Goal: Information Seeking & Learning: Learn about a topic

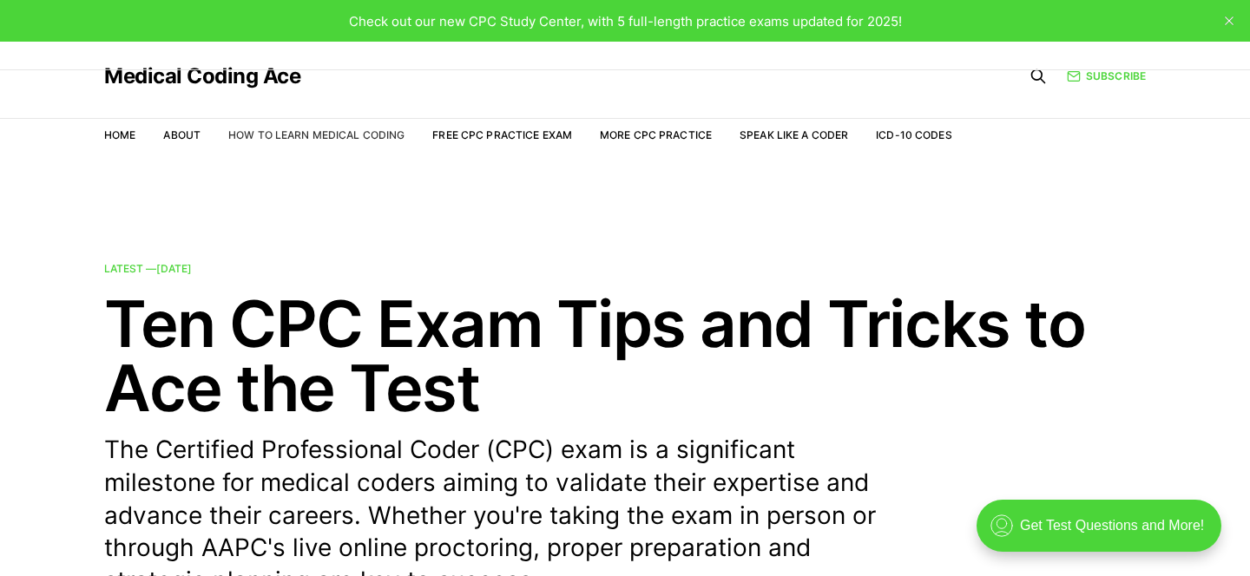
click at [320, 129] on link "How to Learn Medical Coding" at bounding box center [316, 134] width 176 height 13
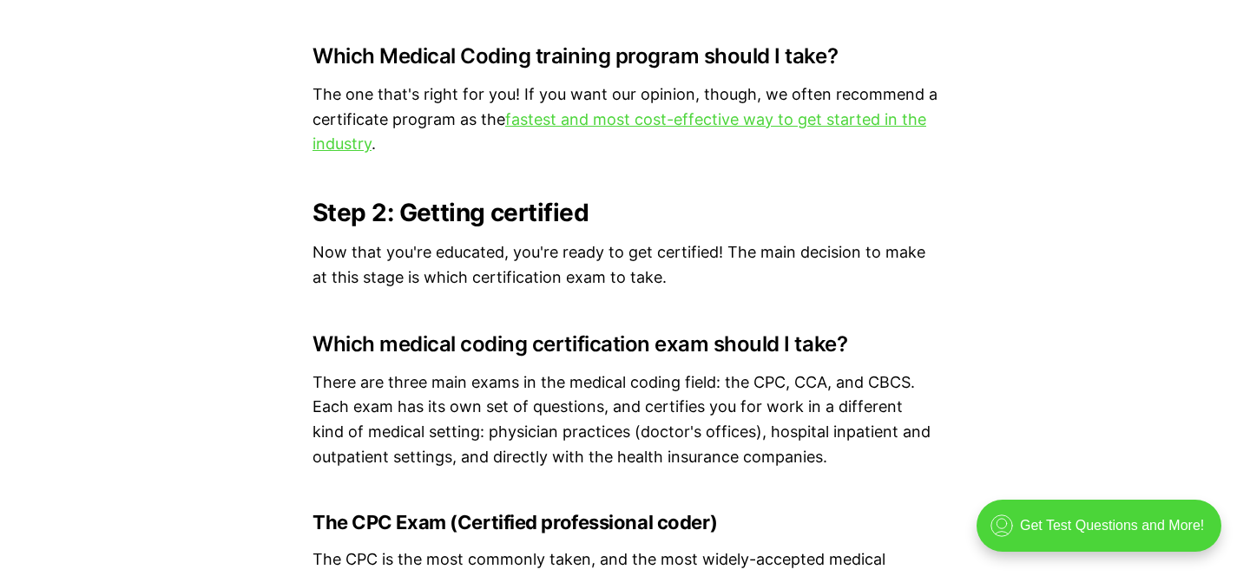
scroll to position [4152, 0]
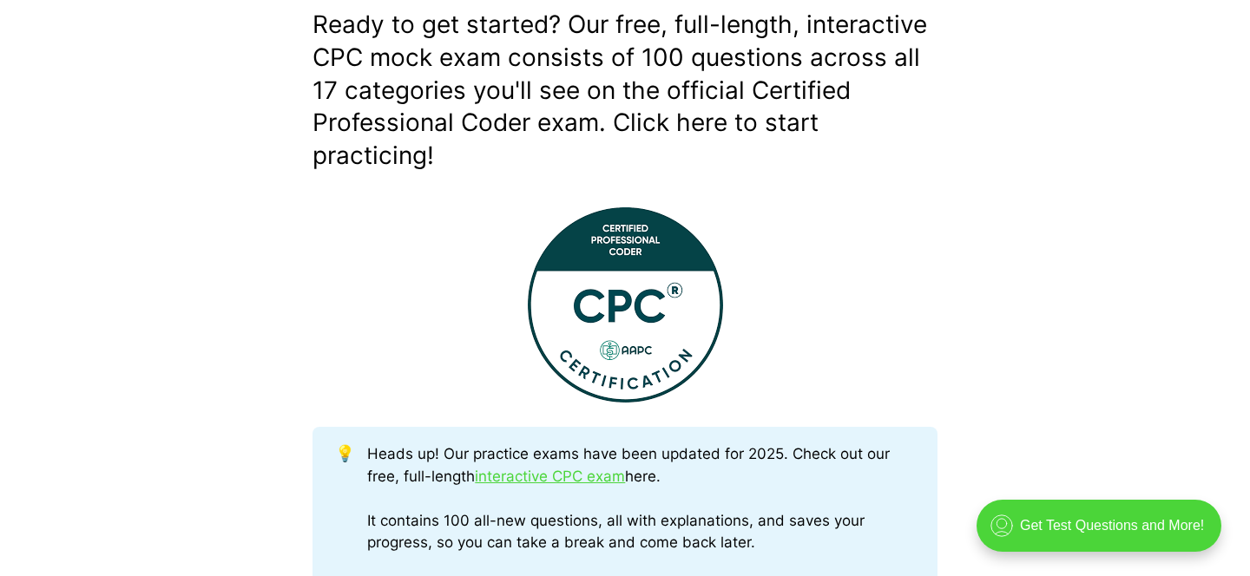
scroll to position [520, 0]
click at [595, 261] on img at bounding box center [625, 304] width 195 height 195
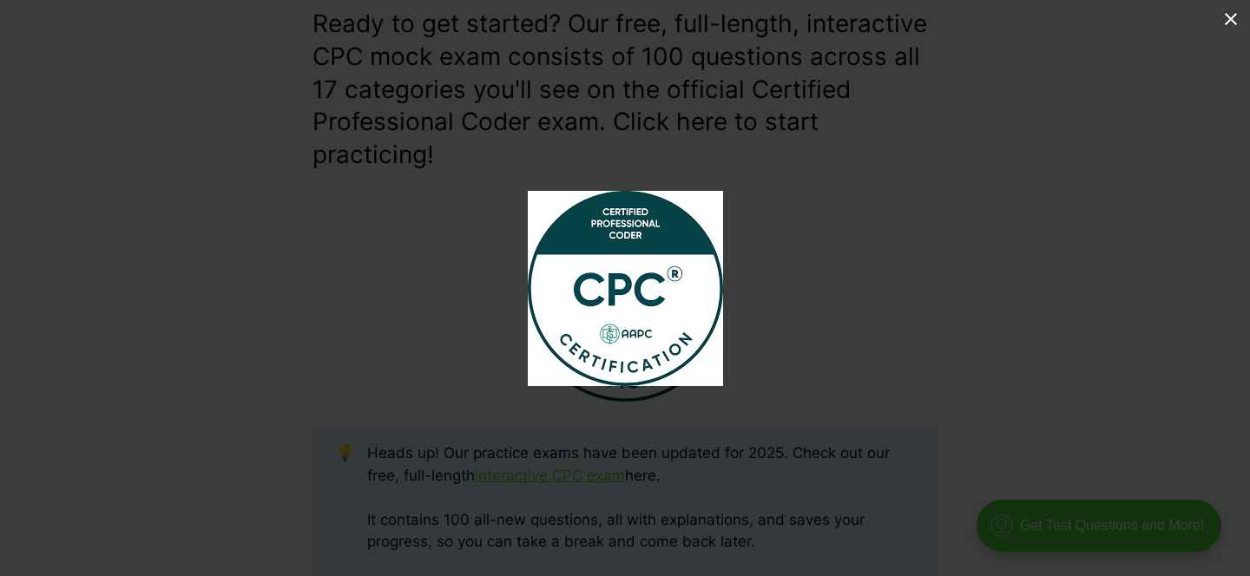
click at [802, 233] on div at bounding box center [772, 303] width 489 height 225
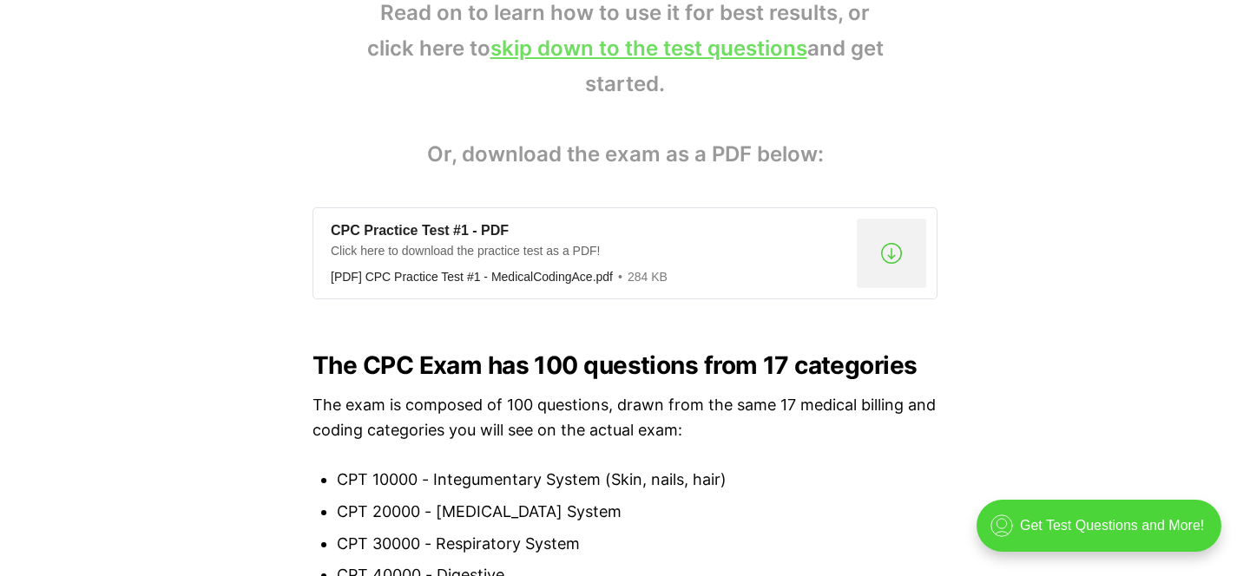
scroll to position [1312, 0]
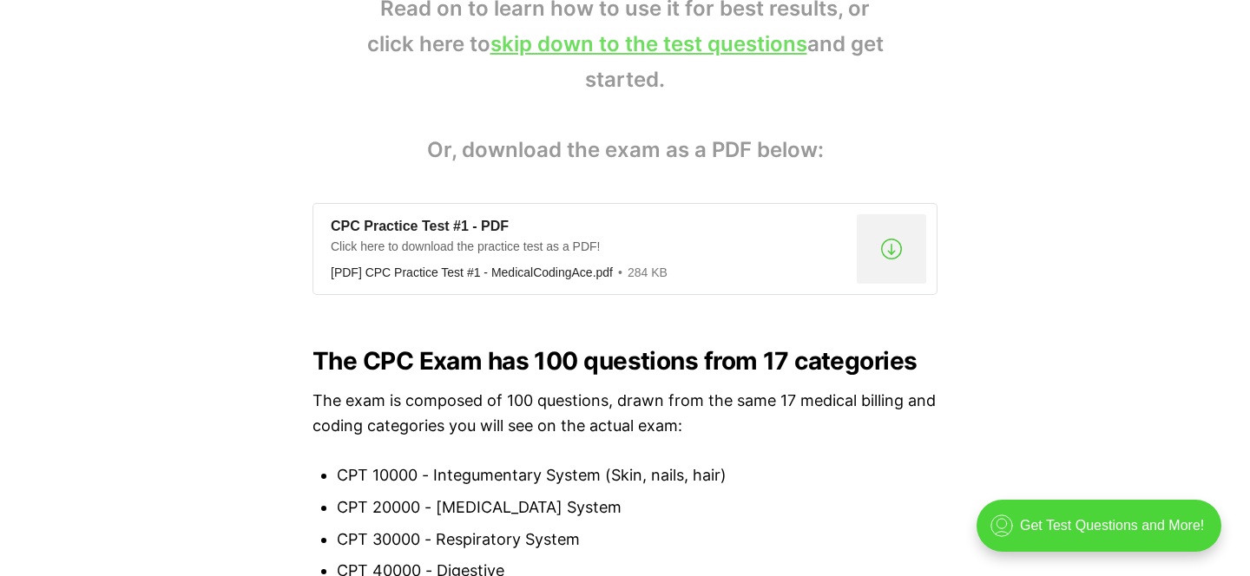
click at [645, 260] on div "CPC Practice Test #1 - PDF Click here to download the practice test as a PDF! […" at bounding box center [590, 249] width 519 height 63
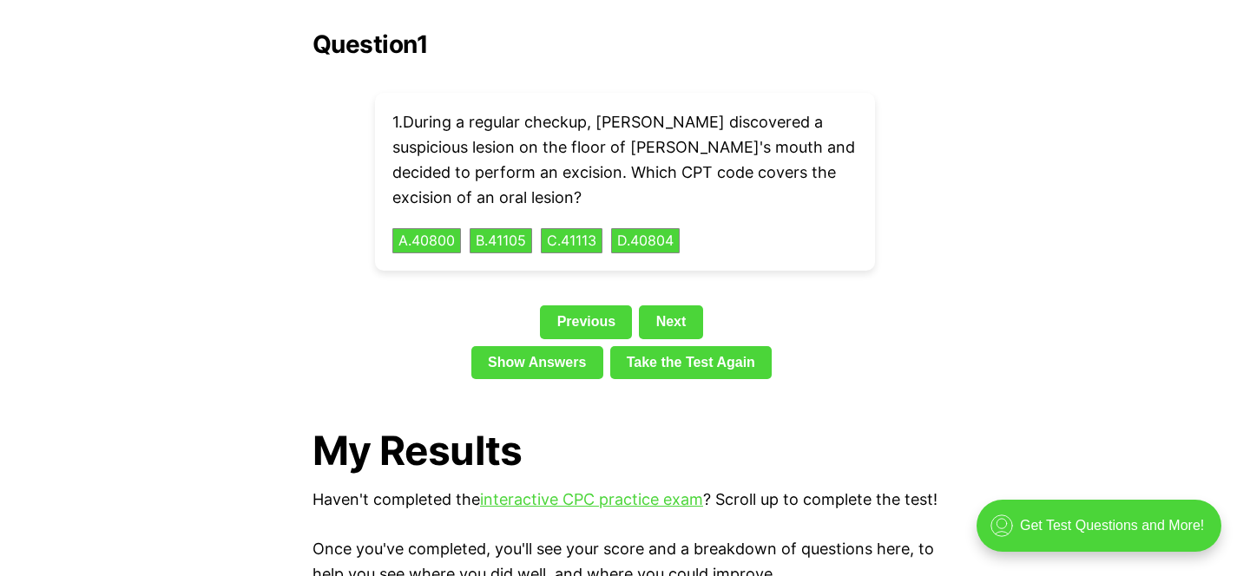
scroll to position [3960, 0]
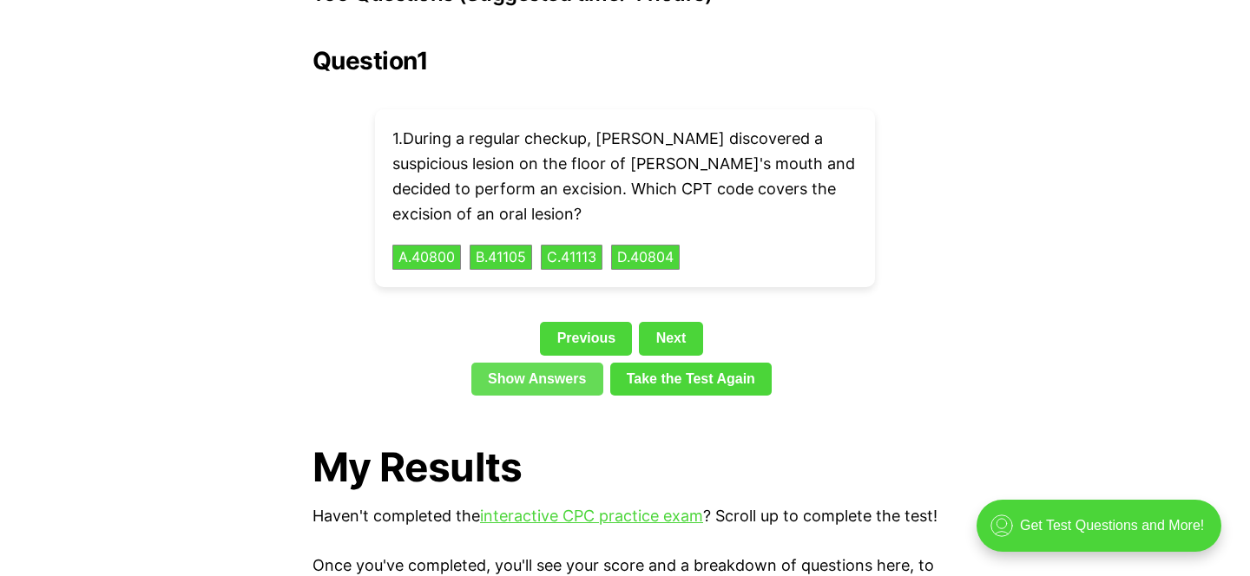
click at [556, 363] on link "Show Answers" at bounding box center [537, 379] width 132 height 33
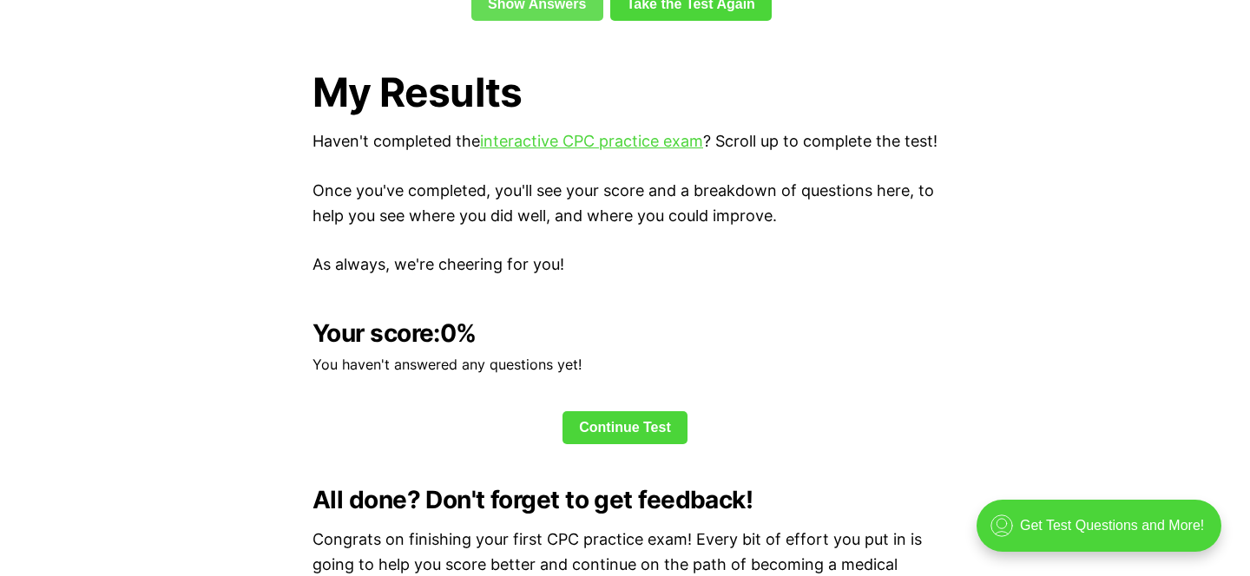
scroll to position [4336, 0]
click at [683, 414] on link "Continue Test" at bounding box center [625, 427] width 125 height 33
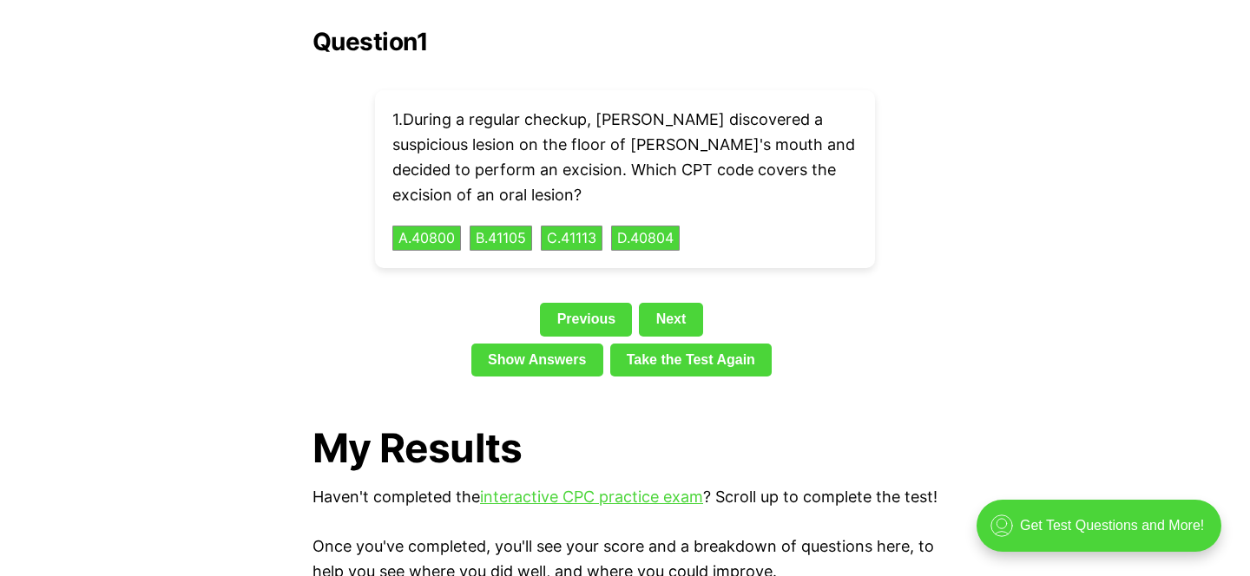
click at [617, 140] on p "1 . During a regular checkup, Dr. Stevens discovered a suspicious lesion on the…" at bounding box center [624, 158] width 465 height 100
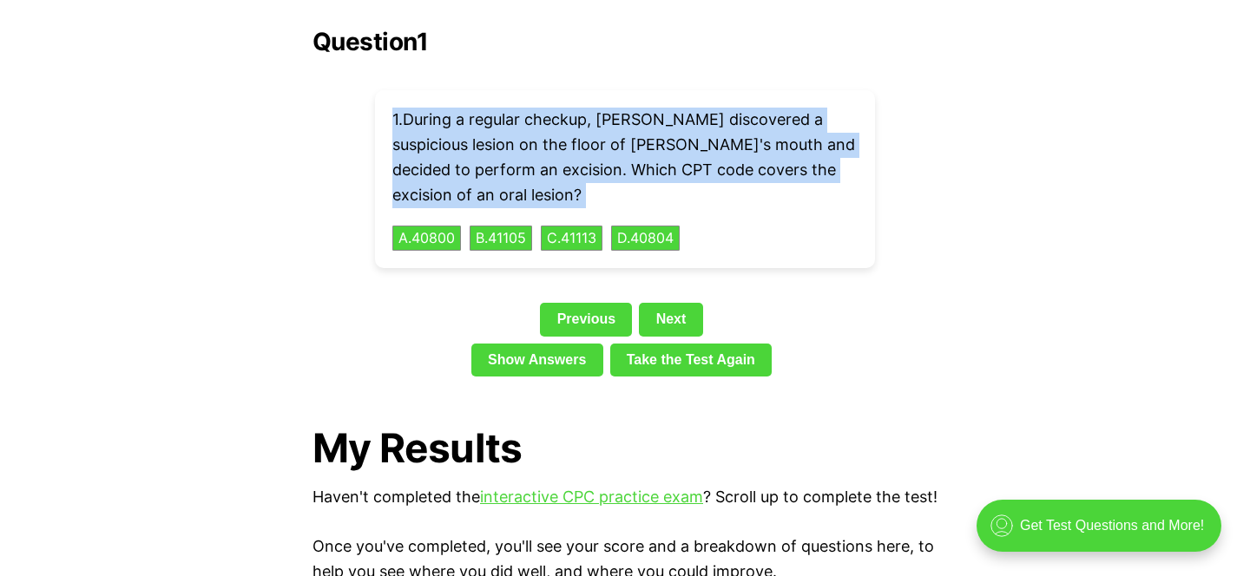
click at [455, 171] on p "1 . During a regular checkup, Dr. Stevens discovered a suspicious lesion on the…" at bounding box center [624, 158] width 465 height 100
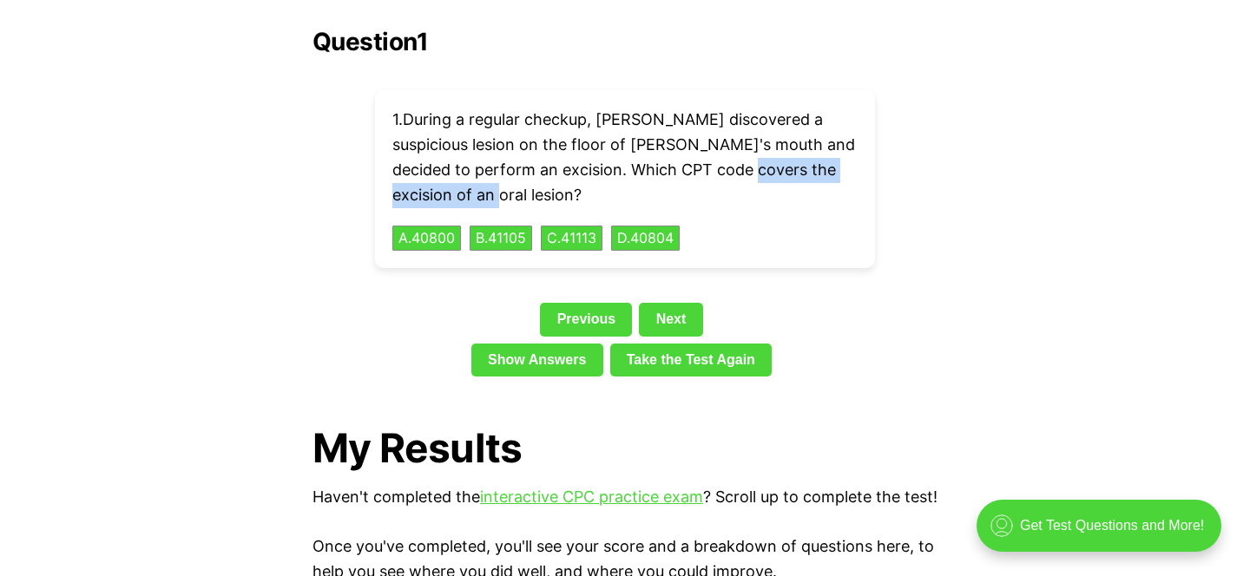
drag, startPoint x: 455, startPoint y: 171, endPoint x: 766, endPoint y: 146, distance: 311.8
click at [766, 146] on p "1 . During a regular checkup, Dr. Stevens discovered a suspicious lesion on the…" at bounding box center [624, 158] width 465 height 100
